Goal: Information Seeking & Learning: Find specific fact

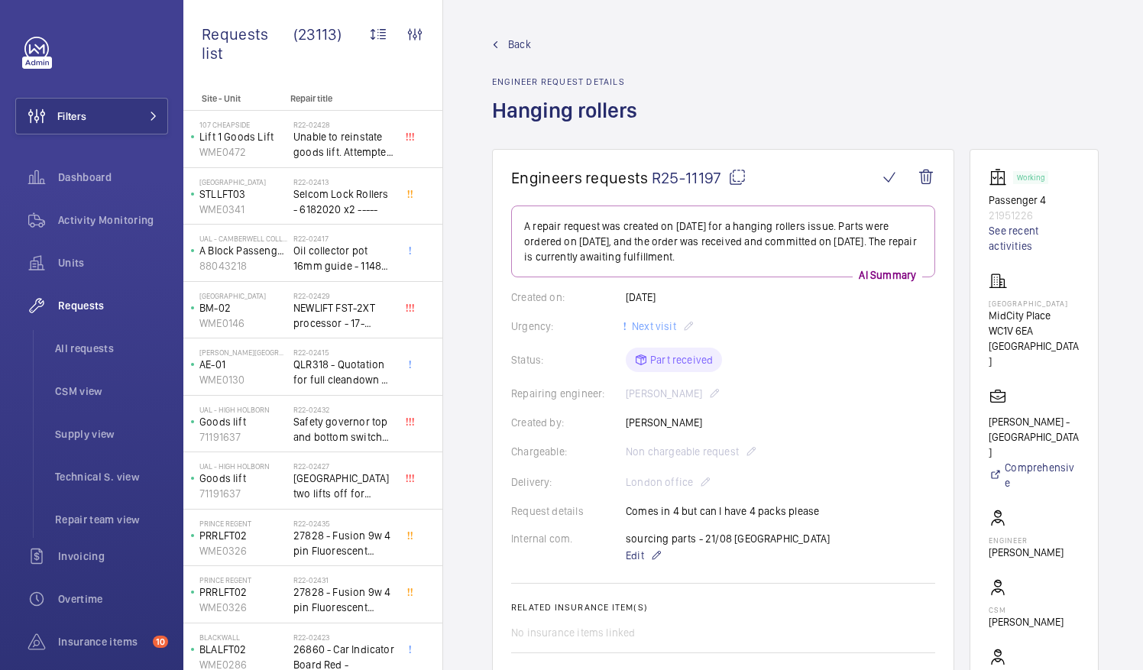
click at [733, 177] on mat-icon at bounding box center [737, 177] width 18 height 18
drag, startPoint x: 1007, startPoint y: 314, endPoint x: 1072, endPoint y: 316, distance: 65.0
click at [1072, 316] on p "MidCity Place" at bounding box center [1034, 315] width 91 height 15
drag, startPoint x: 1072, startPoint y: 316, endPoint x: 1057, endPoint y: 315, distance: 14.5
copy p "MidCity Place"
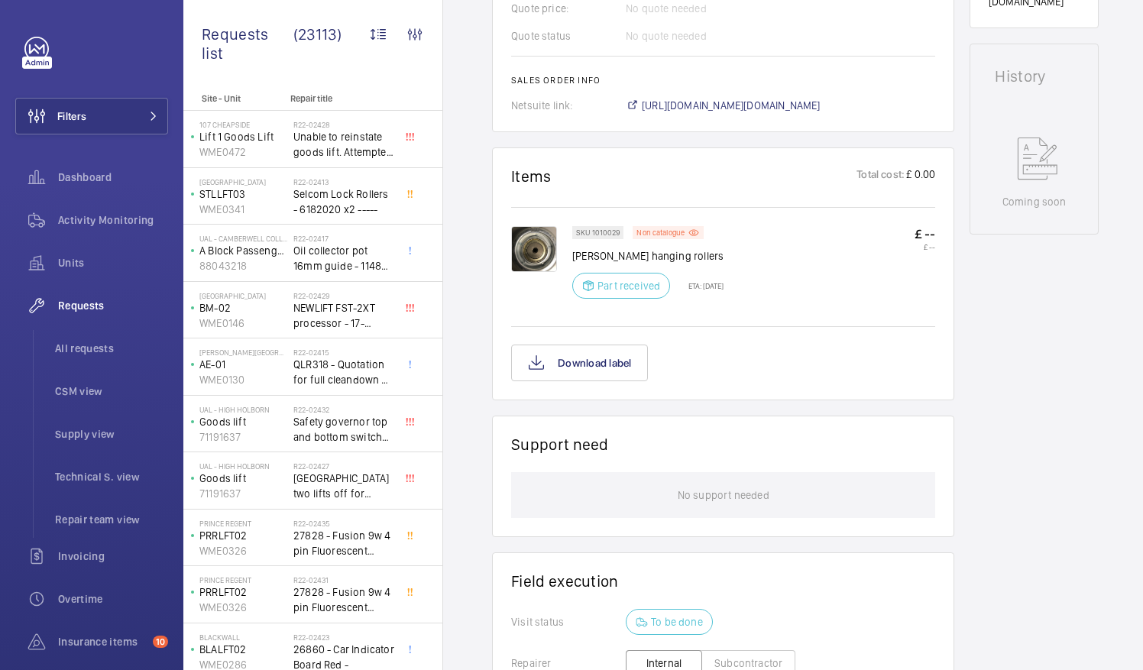
scroll to position [723, 0]
drag, startPoint x: 574, startPoint y: 251, endPoint x: 669, endPoint y: 251, distance: 95.5
click at [669, 251] on p "Otis hanging rollers" at bounding box center [647, 253] width 151 height 15
drag, startPoint x: 669, startPoint y: 251, endPoint x: 644, endPoint y: 249, distance: 25.3
copy p "Otis hanging rollers"
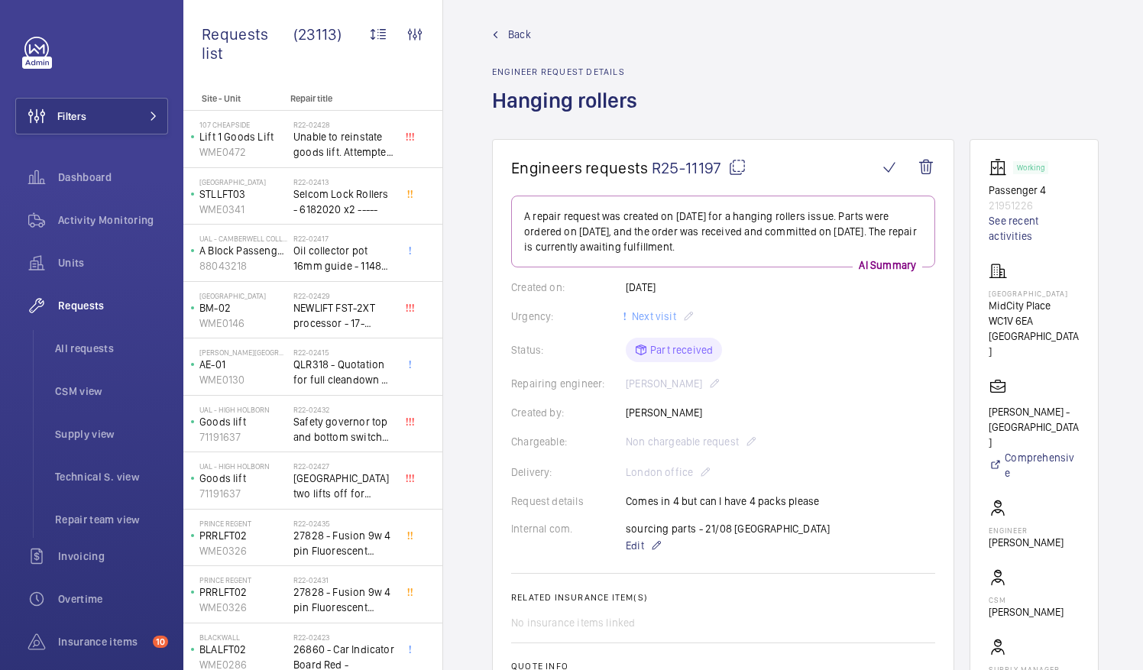
scroll to position [0, 0]
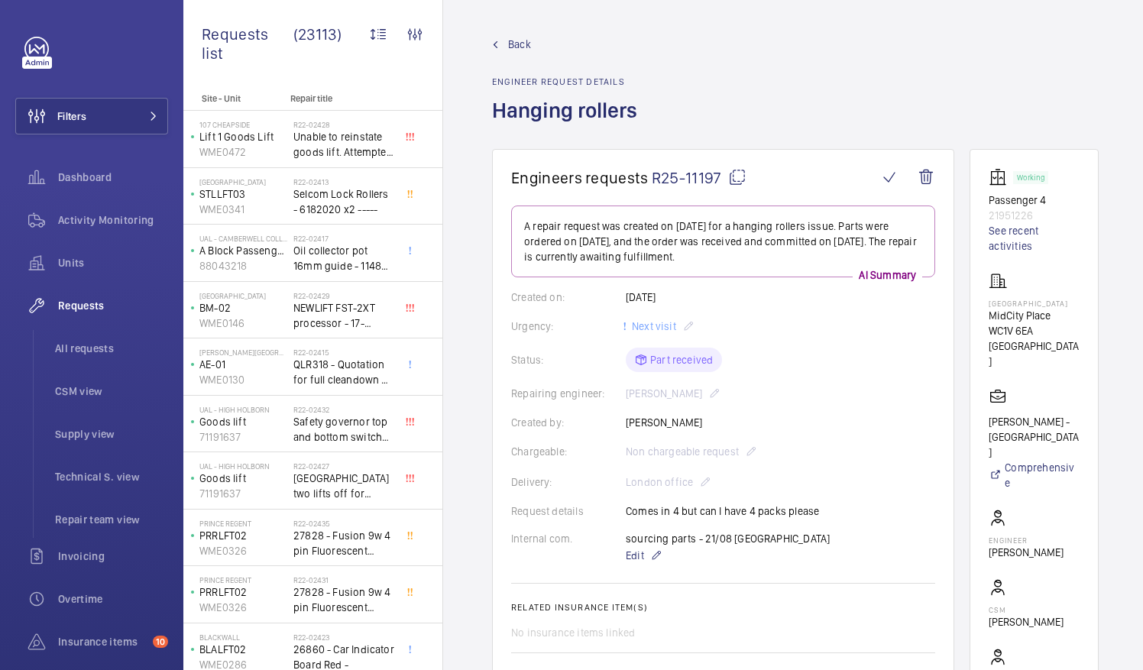
click at [740, 619] on wm-front-card-body "A repair request was created on 2025-08-21 for a hanging rollers issue. Parts w…" at bounding box center [723, 520] width 424 height 628
click at [815, 565] on wm-front-card-body "A repair request was created on 2025-08-21 for a hanging rollers issue. Parts w…" at bounding box center [723, 520] width 424 height 628
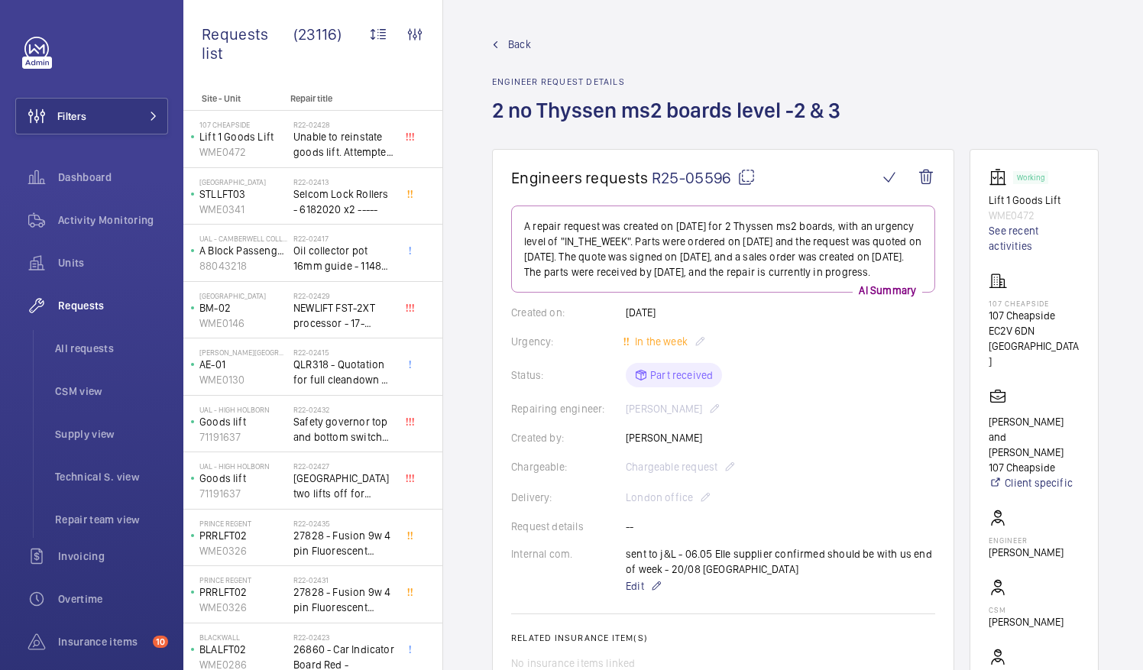
click at [742, 175] on mat-icon at bounding box center [746, 177] width 18 height 18
drag, startPoint x: 1007, startPoint y: 312, endPoint x: 1073, endPoint y: 318, distance: 66.7
click at [1073, 318] on p "107 Cheapside" at bounding box center [1034, 315] width 91 height 15
drag, startPoint x: 1073, startPoint y: 318, endPoint x: 1058, endPoint y: 315, distance: 15.6
copy p "107 Cheapside"
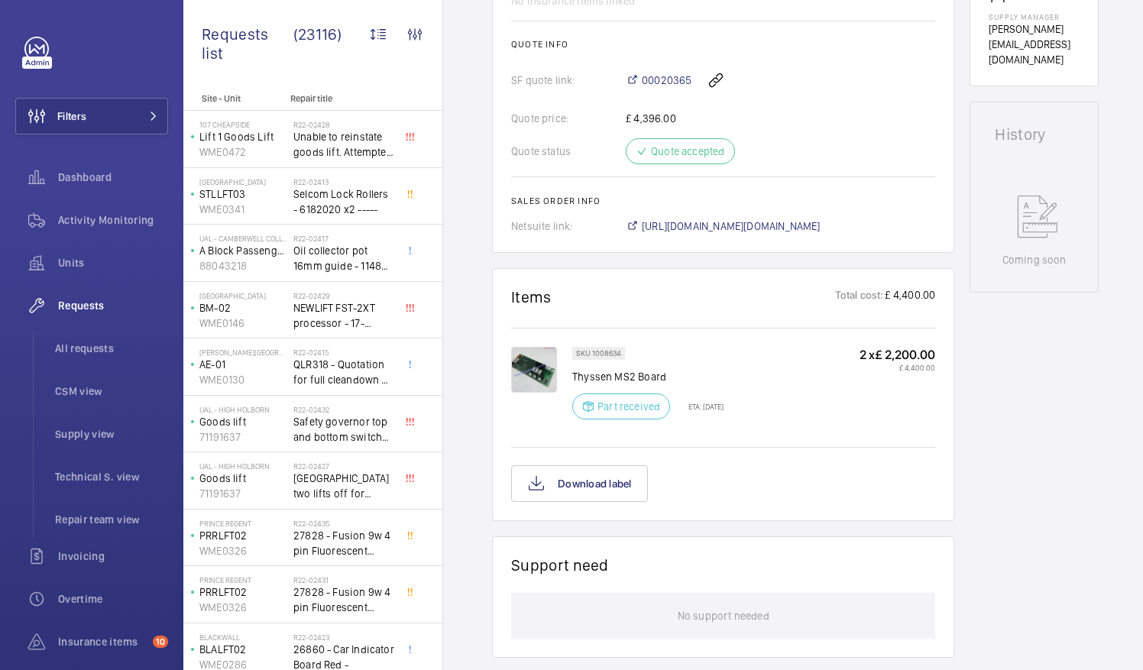
scroll to position [663, 0]
drag, startPoint x: 571, startPoint y: 385, endPoint x: 694, endPoint y: 387, distance: 123.0
click at [694, 384] on p "Thyssen MS2 Board" at bounding box center [647, 375] width 151 height 15
drag, startPoint x: 694, startPoint y: 387, endPoint x: 626, endPoint y: 388, distance: 68.8
click at [626, 384] on p "Thyssen MS2 Board" at bounding box center [647, 375] width 151 height 15
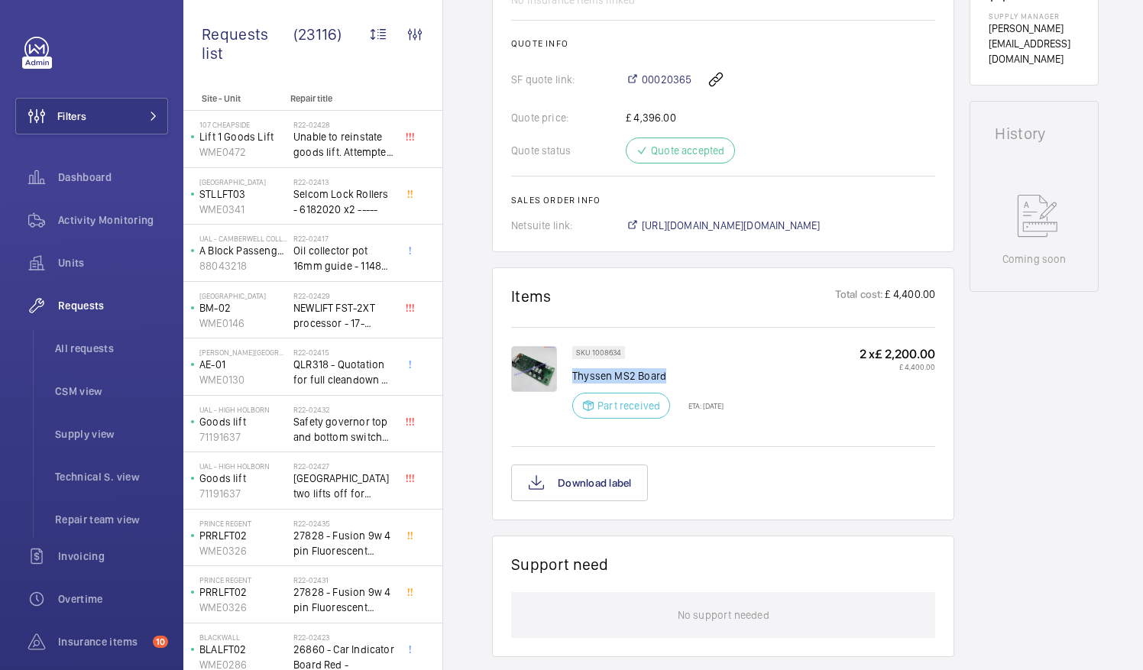
copy p "Thyssen MS2 Board"
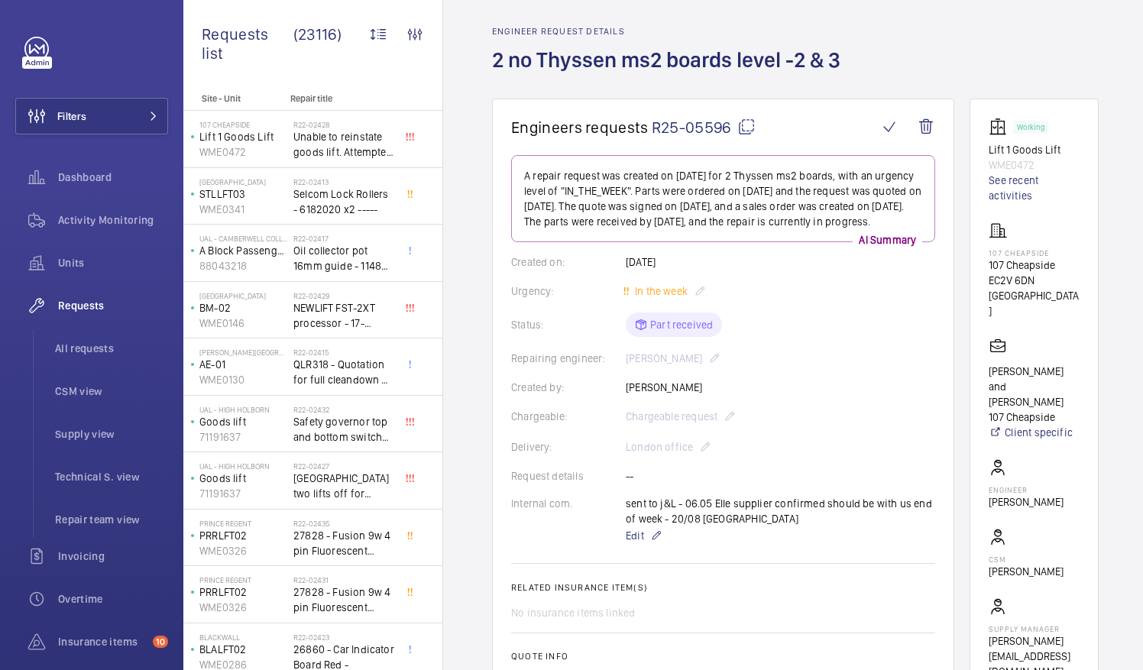
scroll to position [0, 0]
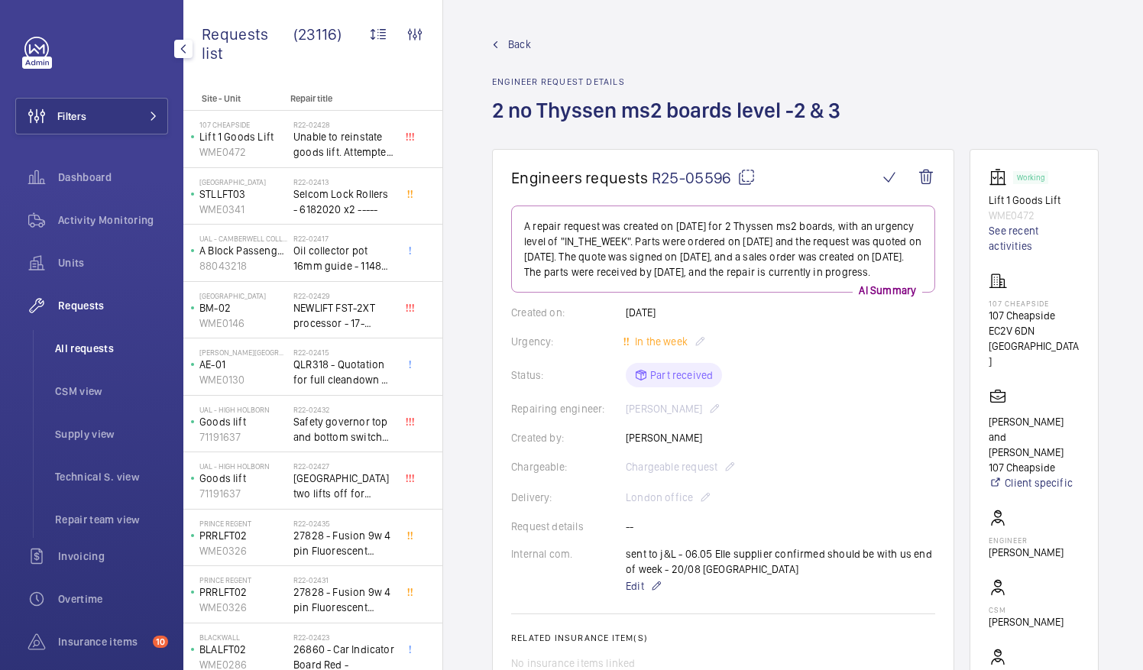
click at [86, 348] on span "All requests" at bounding box center [111, 348] width 113 height 15
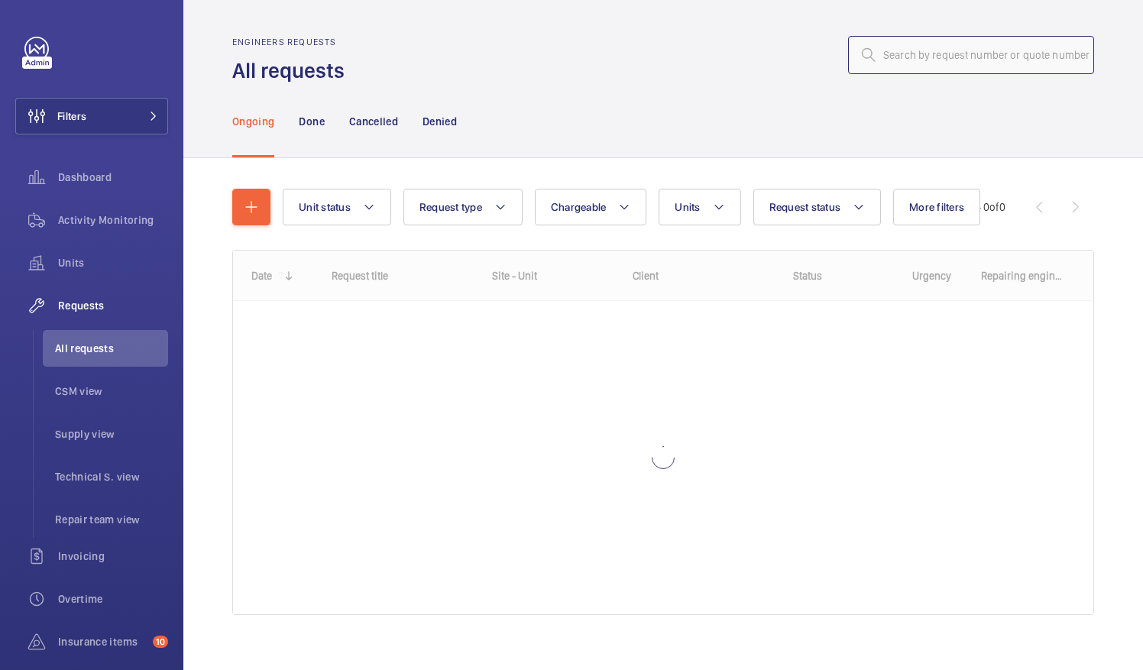
click at [895, 57] on input "text" at bounding box center [971, 55] width 246 height 38
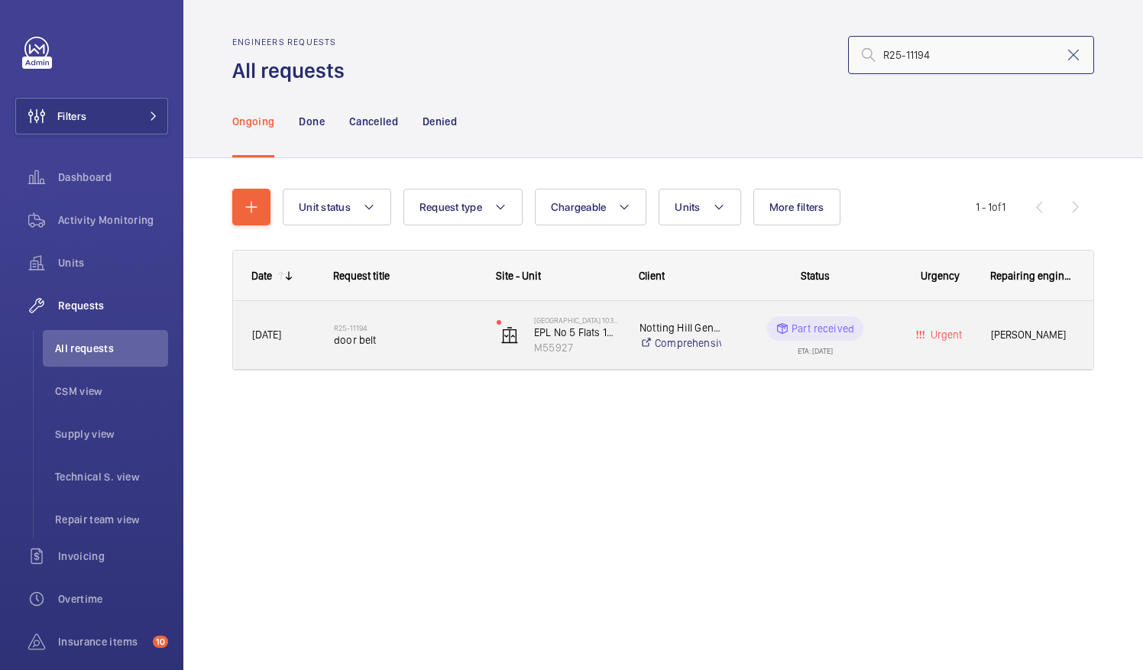
type input "R25-11194"
click at [354, 341] on span "door belt" at bounding box center [405, 339] width 143 height 15
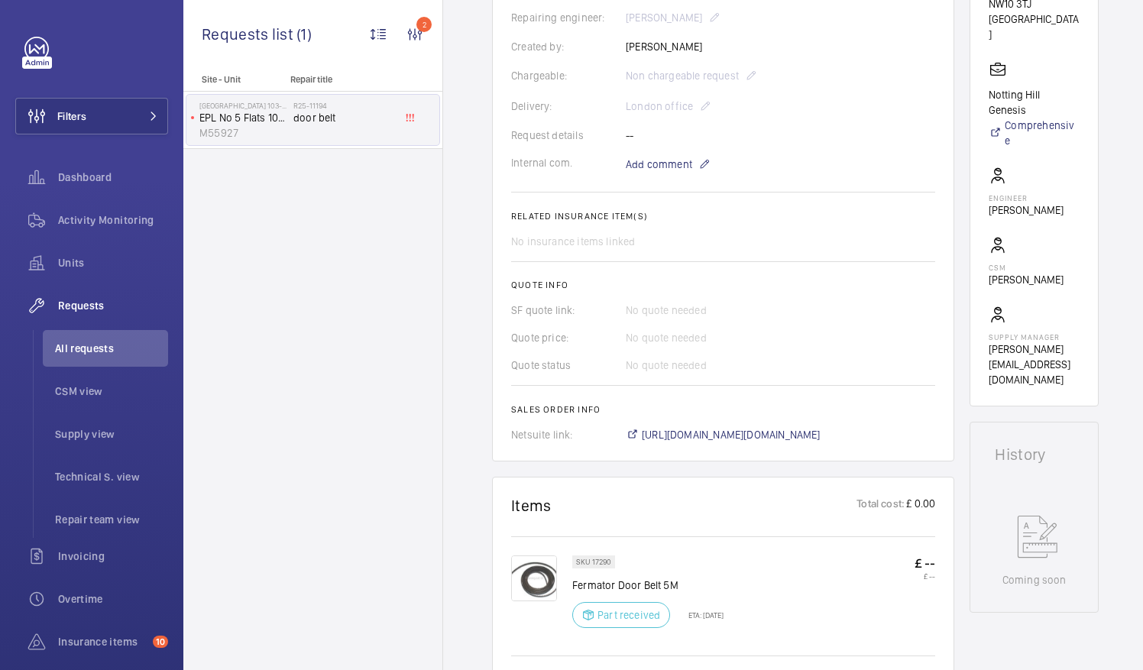
scroll to position [385, 0]
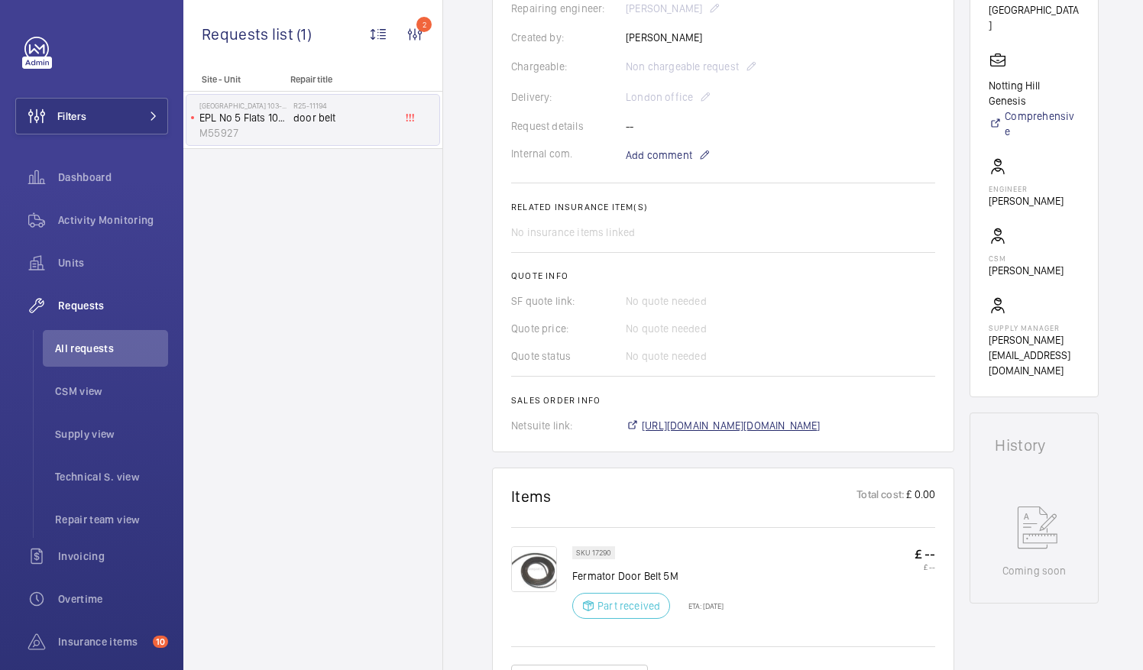
click at [805, 429] on span "[URL][DOMAIN_NAME][DOMAIN_NAME]" at bounding box center [731, 425] width 179 height 15
click at [531, 561] on img at bounding box center [534, 569] width 46 height 46
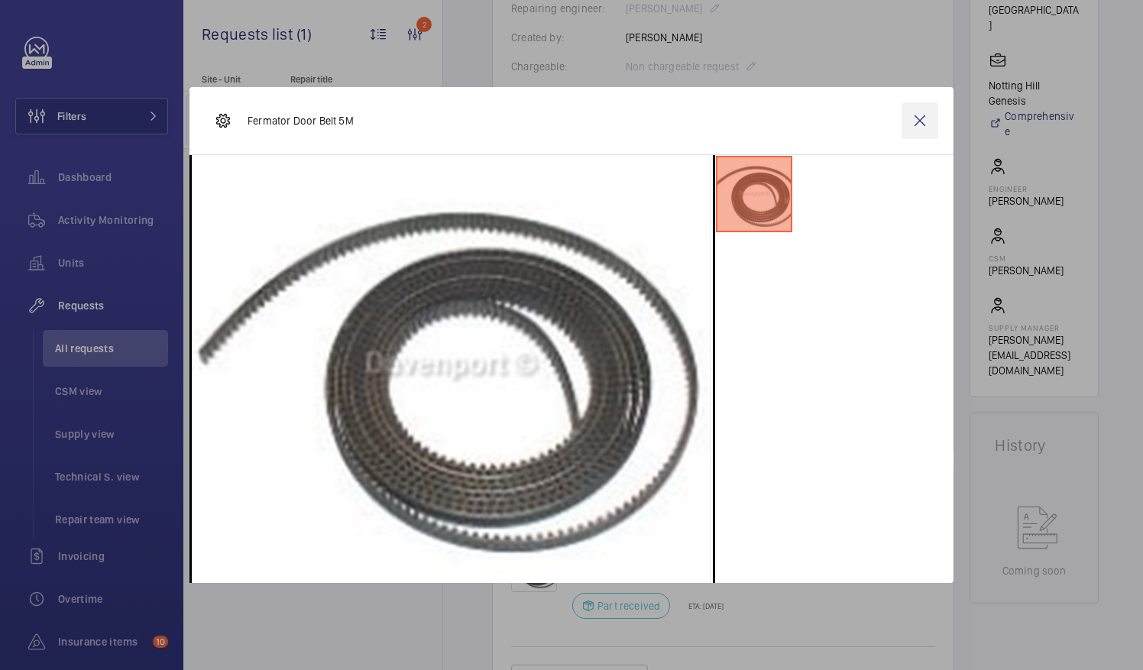
click at [918, 120] on wm-front-icon-button at bounding box center [919, 120] width 37 height 37
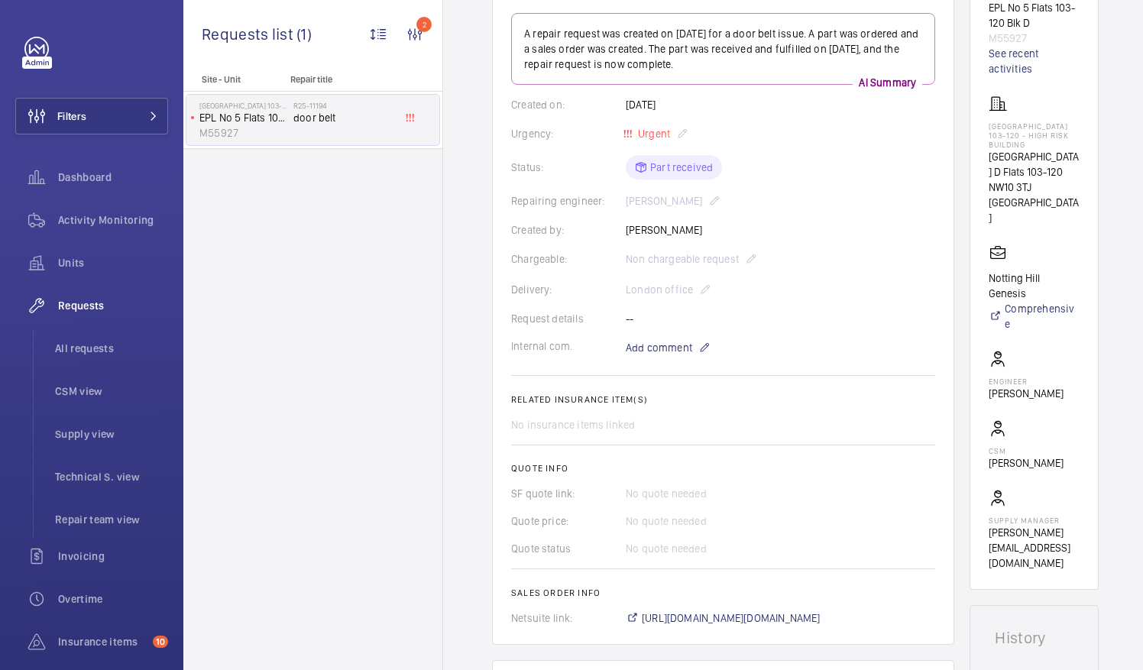
scroll to position [186, 0]
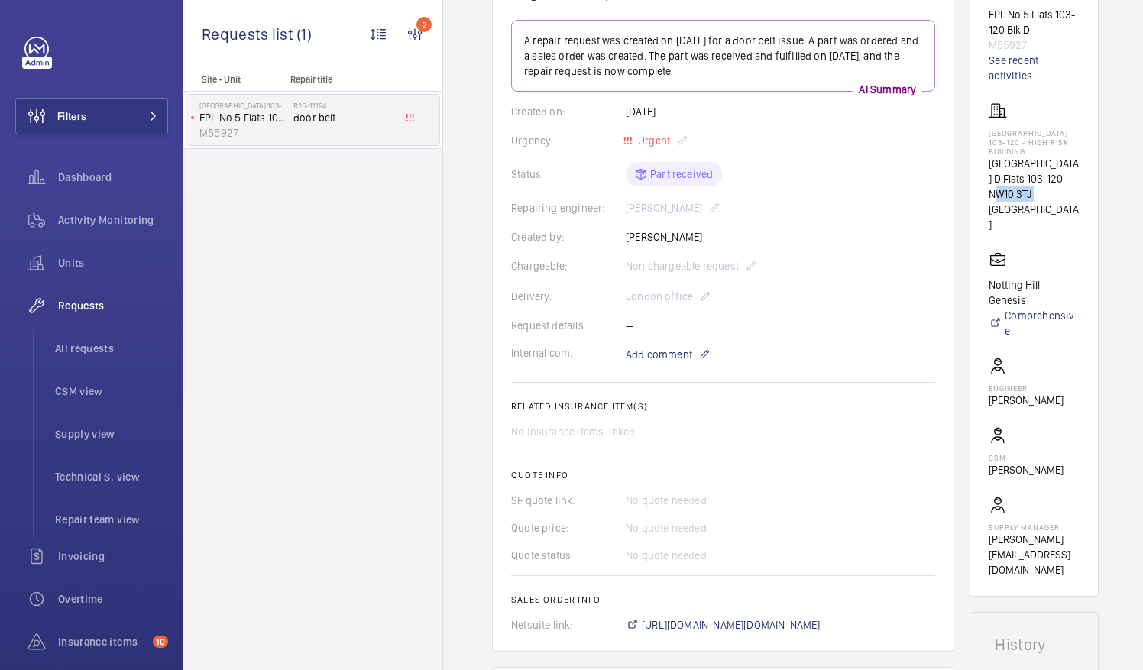
drag, startPoint x: 1008, startPoint y: 213, endPoint x: 1048, endPoint y: 219, distance: 40.2
click at [1048, 219] on p "NW10 3TJ [GEOGRAPHIC_DATA]" at bounding box center [1034, 209] width 91 height 46
drag, startPoint x: 1048, startPoint y: 219, endPoint x: 1034, endPoint y: 218, distance: 14.5
copy p "NW10 3TJ"
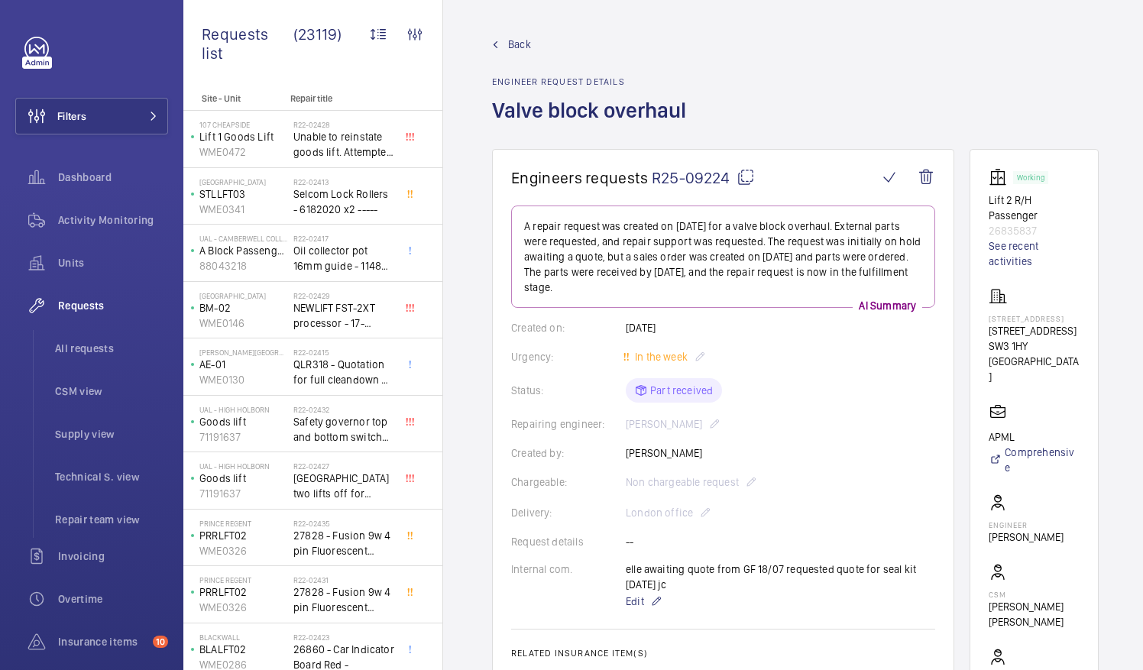
click at [742, 176] on mat-icon at bounding box center [745, 177] width 18 height 18
drag, startPoint x: 1006, startPoint y: 345, endPoint x: 1086, endPoint y: 348, distance: 79.5
click at [1079, 338] on p "140 Brompton Rd" at bounding box center [1034, 330] width 91 height 15
drag, startPoint x: 1086, startPoint y: 348, endPoint x: 1054, endPoint y: 349, distance: 31.3
copy p "140 Brompton Rd"
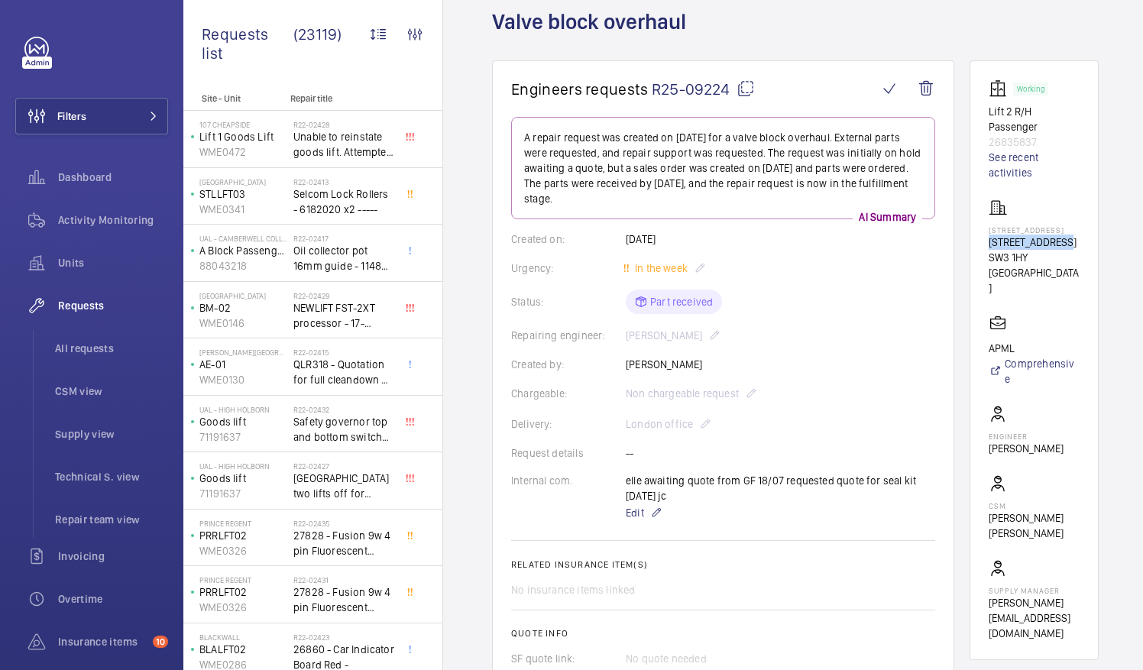
scroll to position [91, 0]
click at [1008, 439] on p "Gianluca Storti" at bounding box center [1026, 446] width 75 height 15
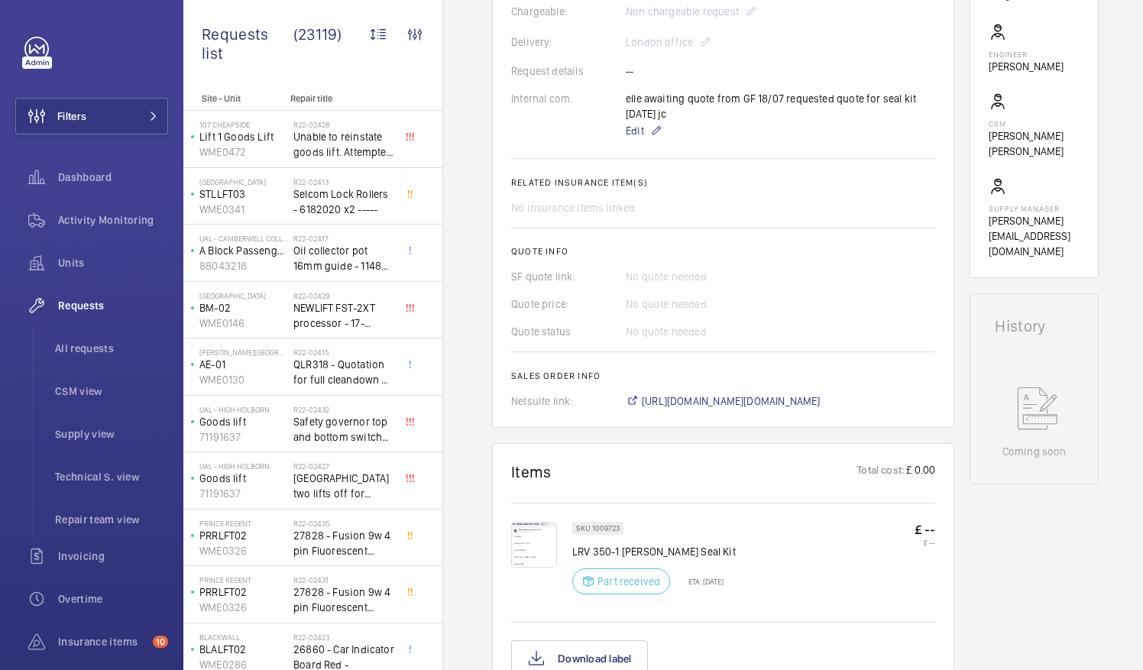
scroll to position [471, 0]
drag, startPoint x: 574, startPoint y: 547, endPoint x: 725, endPoint y: 551, distance: 151.3
click at [725, 551] on p "LRV 350-1 Bucher Seal Kit" at bounding box center [653, 550] width 163 height 15
drag, startPoint x: 725, startPoint y: 551, endPoint x: 672, endPoint y: 550, distance: 52.7
copy p "LRV 350-1 Bucher Seal Kit"
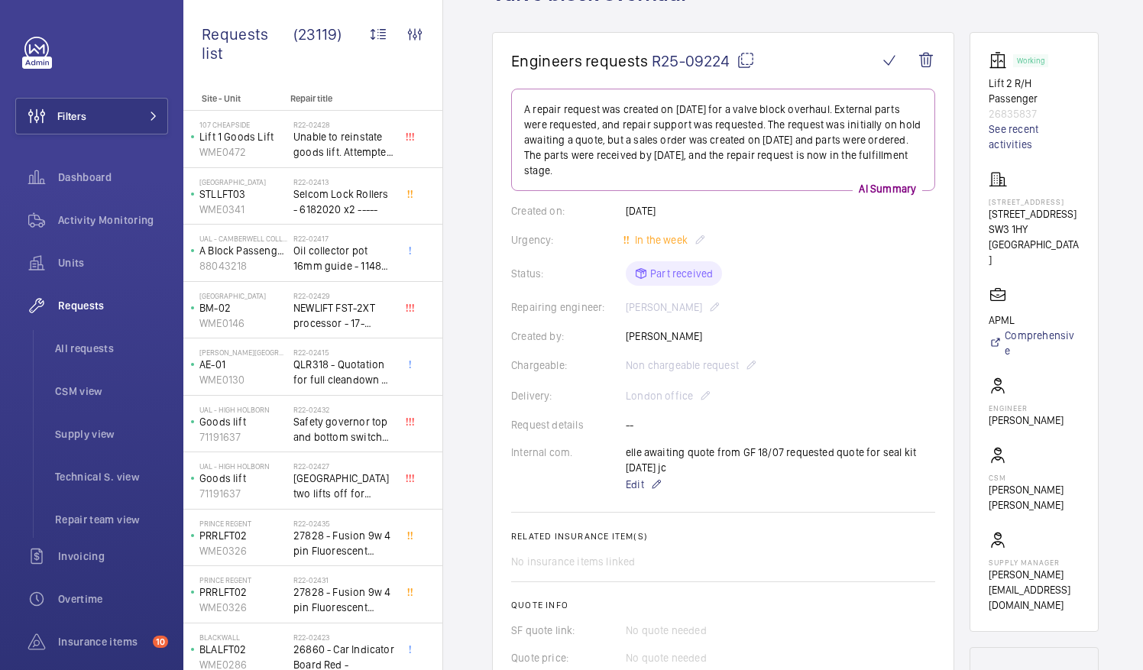
scroll to position [115, 0]
